Goal: Task Accomplishment & Management: Manage account settings

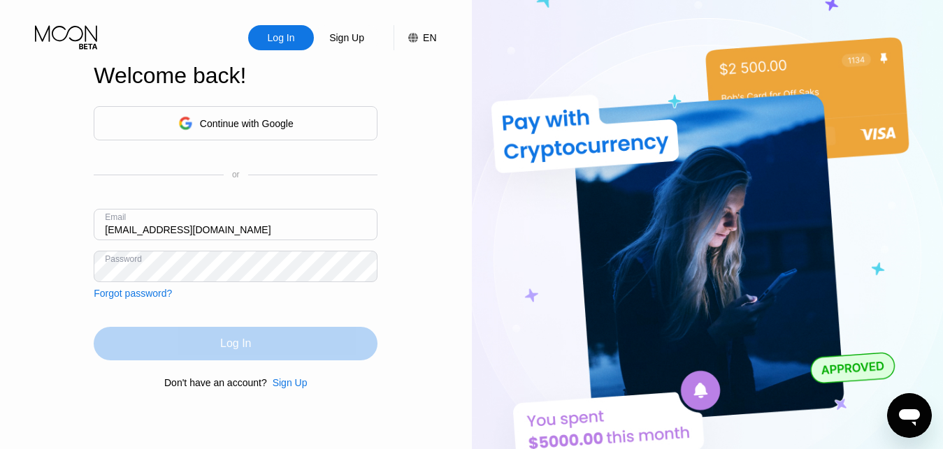
click at [257, 348] on div "Log In" at bounding box center [236, 344] width 284 height 34
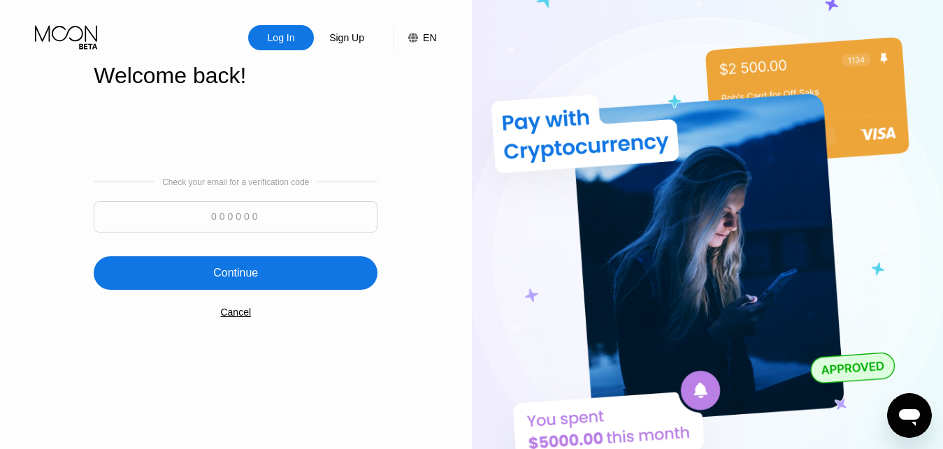
click at [271, 216] on input at bounding box center [236, 216] width 284 height 31
click at [271, 221] on input at bounding box center [236, 216] width 284 height 31
type input "494607"
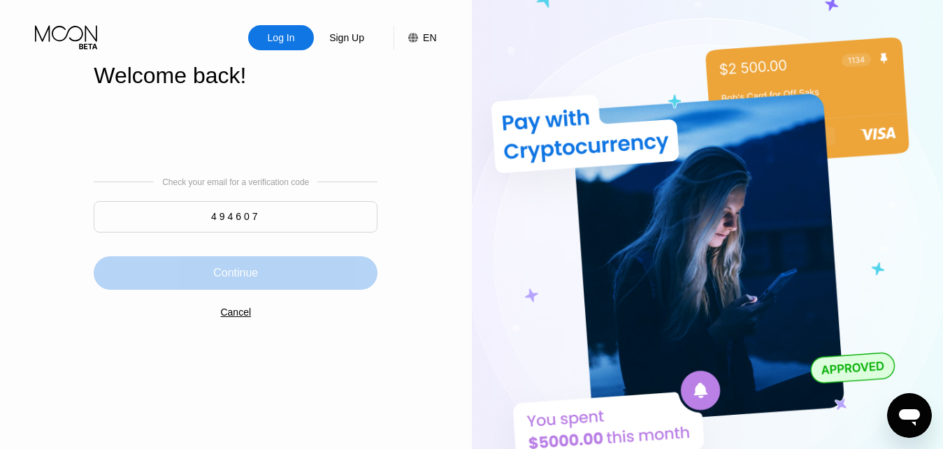
click at [212, 274] on div "Continue" at bounding box center [236, 273] width 284 height 34
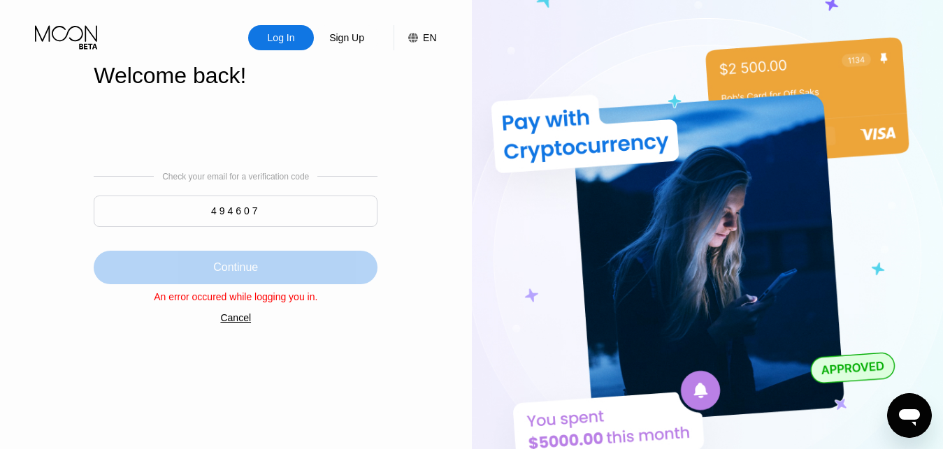
click at [256, 273] on div "Continue" at bounding box center [235, 268] width 45 height 14
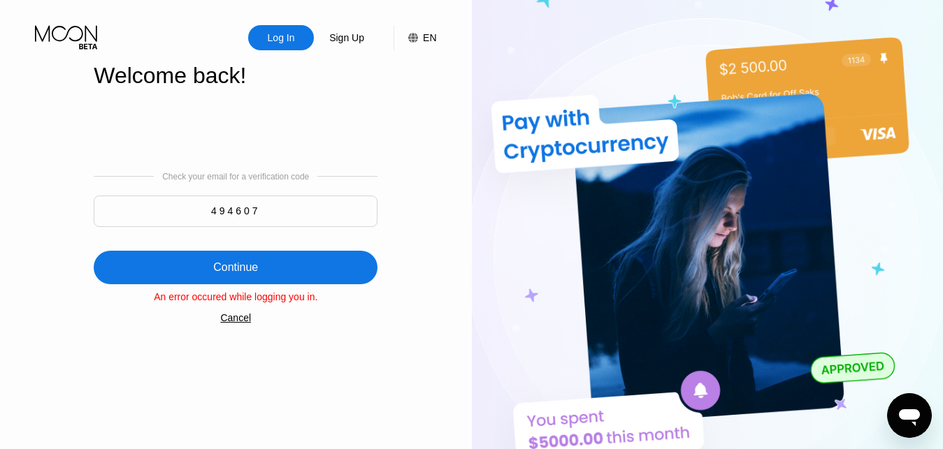
click at [288, 34] on div "Log In" at bounding box center [281, 38] width 30 height 14
click at [240, 321] on div "Cancel" at bounding box center [235, 317] width 31 height 11
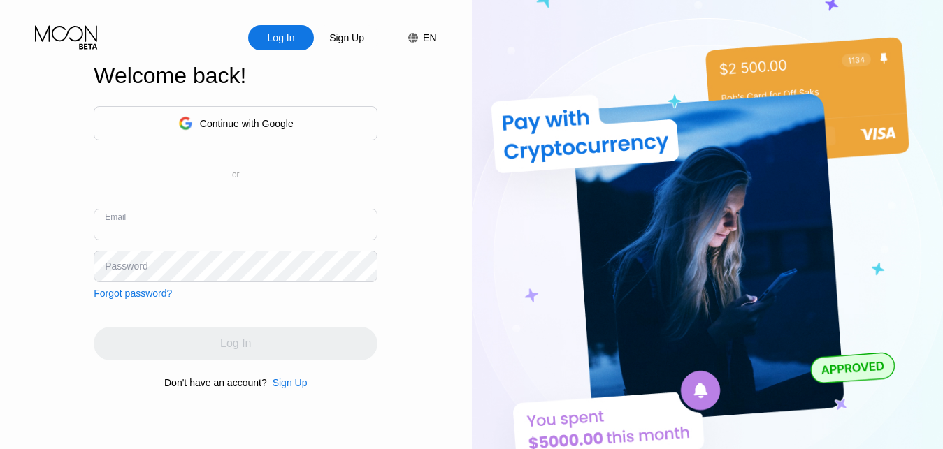
click at [221, 230] on input "text" at bounding box center [236, 224] width 284 height 31
paste input "[EMAIL_ADDRESS][DOMAIN_NAME]"
type input "[EMAIL_ADDRESS][DOMAIN_NAME]"
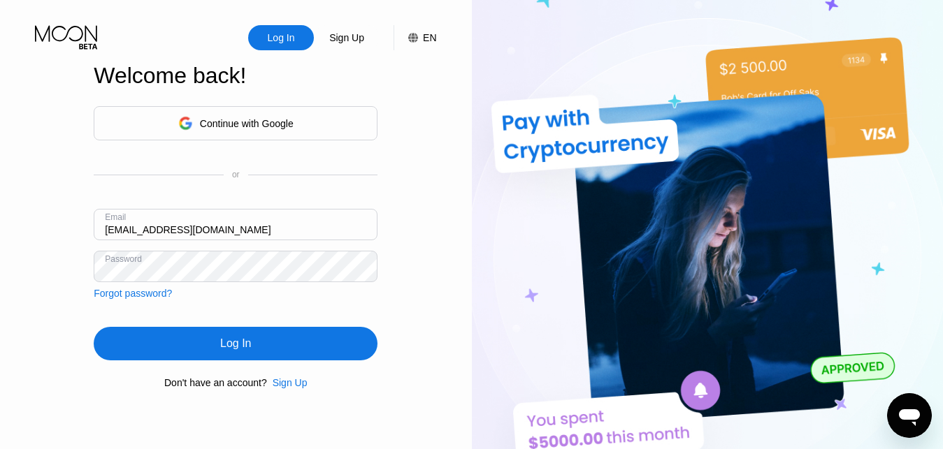
click at [263, 347] on div "Log In" at bounding box center [236, 344] width 284 height 34
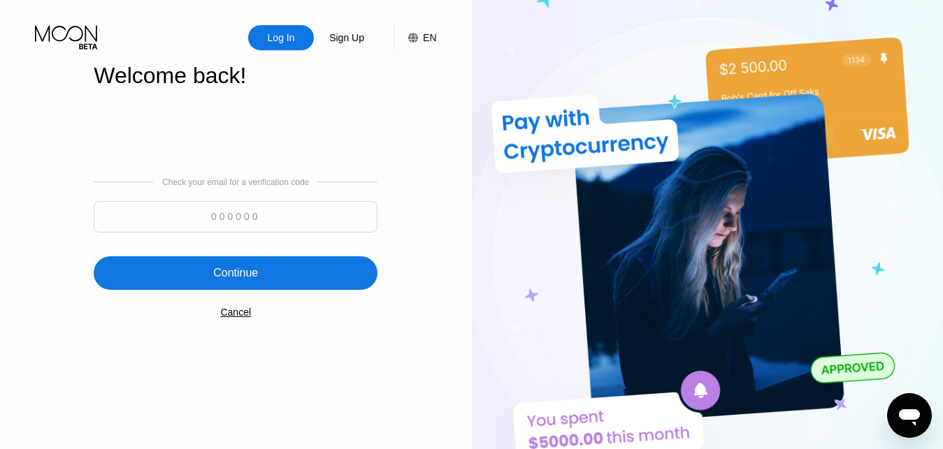
click at [224, 221] on input at bounding box center [236, 216] width 284 height 31
type input "214656"
click at [243, 272] on div "Continue" at bounding box center [235, 273] width 45 height 14
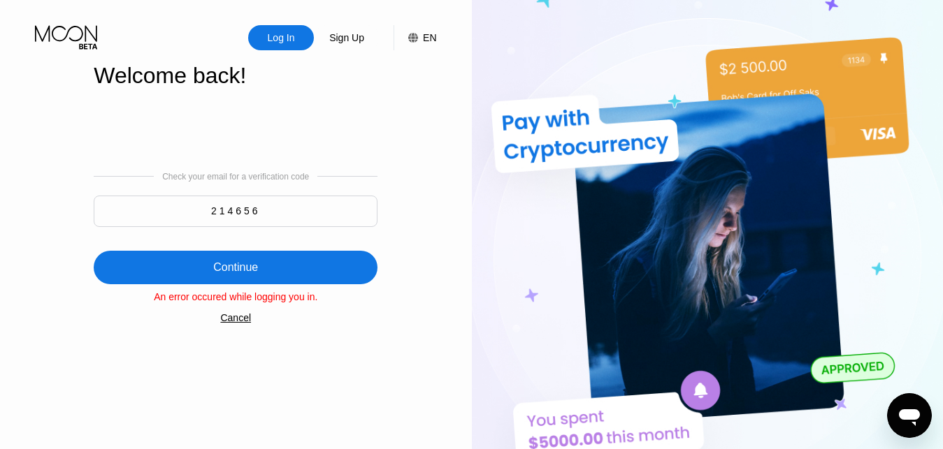
click at [60, 293] on div "Log In Sign Up EN Language Select an item Save Welcome back! Check your email f…" at bounding box center [236, 247] width 472 height 494
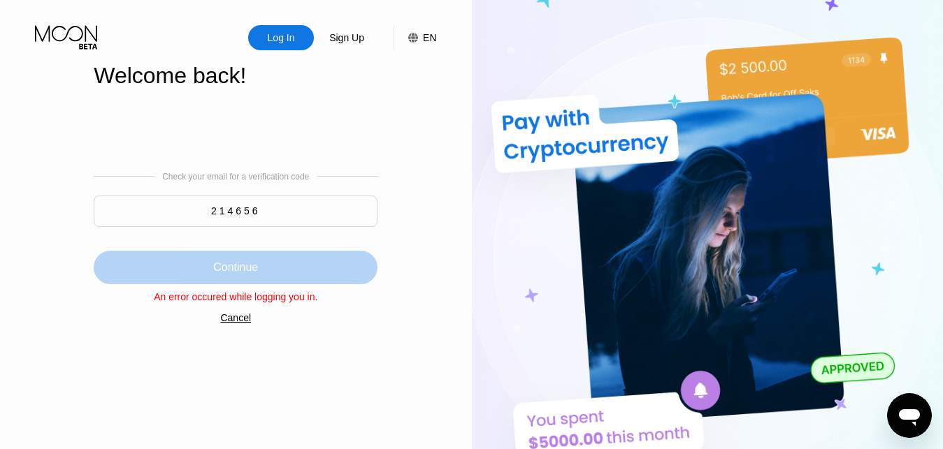
click at [284, 268] on div "Continue" at bounding box center [236, 268] width 284 height 34
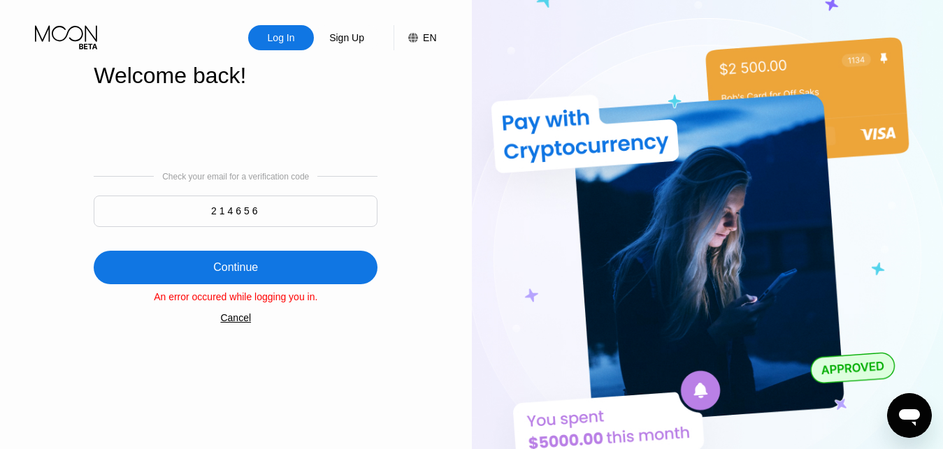
click at [236, 212] on input "214656" at bounding box center [236, 211] width 284 height 31
click at [269, 38] on div "Log In" at bounding box center [281, 38] width 30 height 14
